Goal: Information Seeking & Learning: Find specific fact

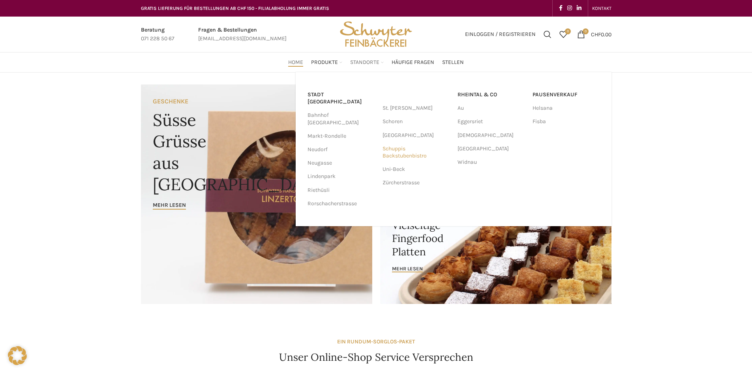
click at [403, 152] on link "Schuppis Backstubenbistro" at bounding box center [416, 152] width 67 height 21
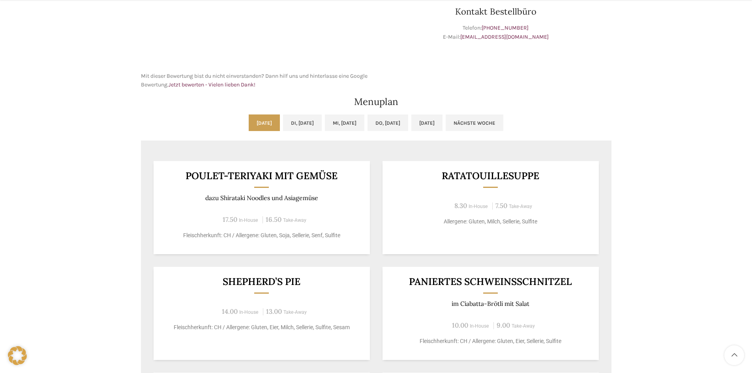
scroll to position [316, 0]
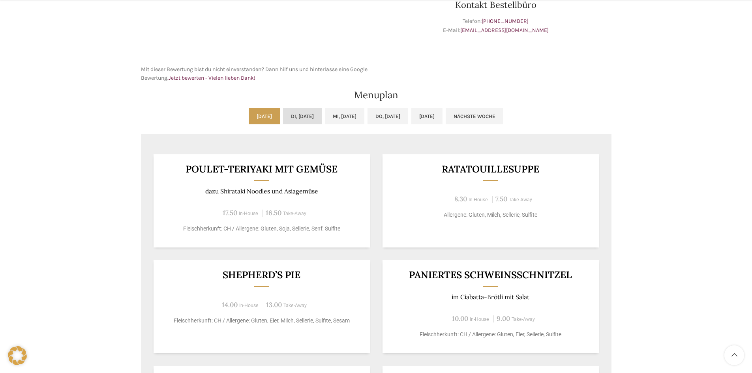
click at [289, 122] on link "Di, [DATE]" at bounding box center [302, 116] width 39 height 17
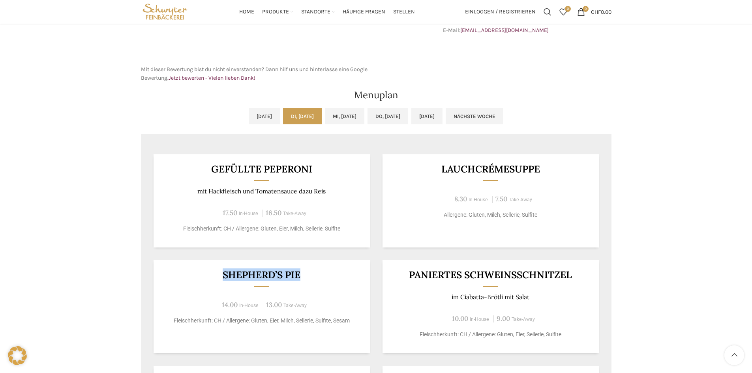
drag, startPoint x: 310, startPoint y: 273, endPoint x: 216, endPoint y: 278, distance: 94.1
click at [216, 278] on h3 "Shepherd’s Pie" at bounding box center [261, 275] width 197 height 10
copy h3 "Shepherd’s Pie"
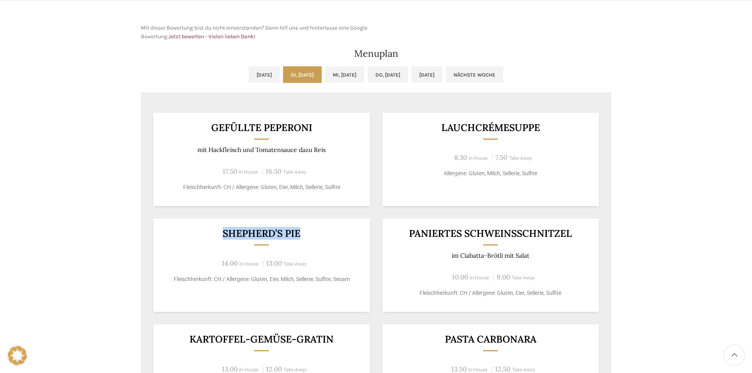
scroll to position [395, 0]
